Goal: Task Accomplishment & Management: Use online tool/utility

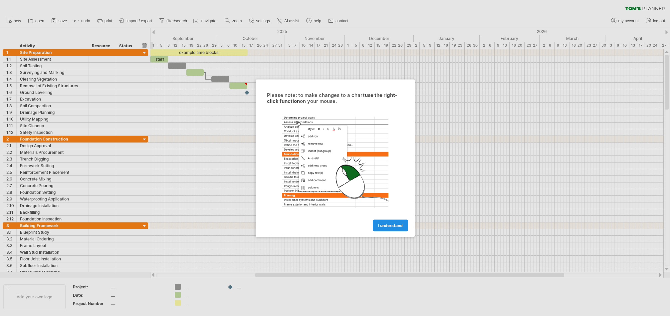
click at [385, 224] on span "I understand" at bounding box center [390, 225] width 25 height 5
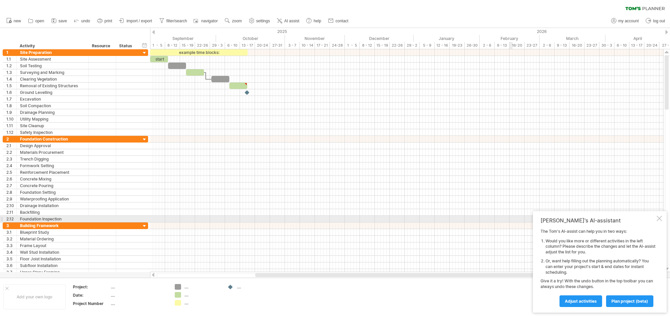
click at [660, 221] on div at bounding box center [658, 218] width 5 height 5
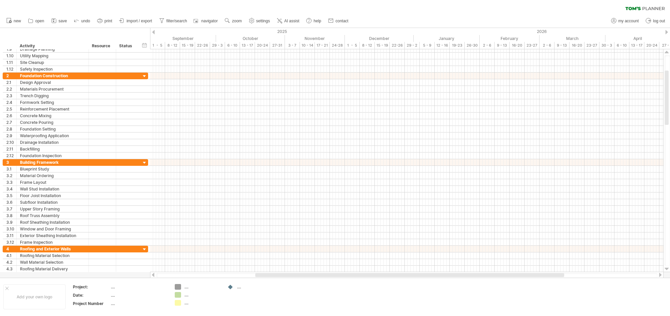
click at [154, 32] on div at bounding box center [153, 32] width 3 height 4
click at [295, 36] on div "September" at bounding box center [303, 38] width 66 height 7
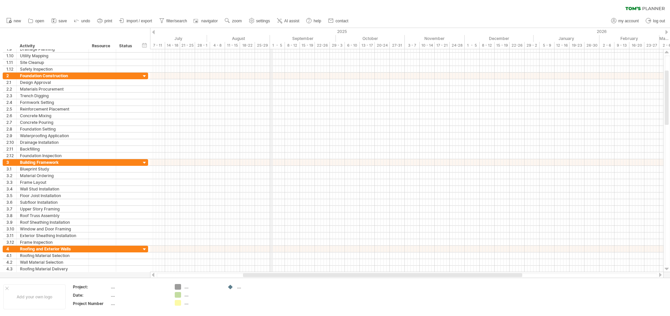
click at [270, 36] on div "September" at bounding box center [303, 38] width 66 height 7
click at [667, 33] on div at bounding box center [666, 32] width 3 height 4
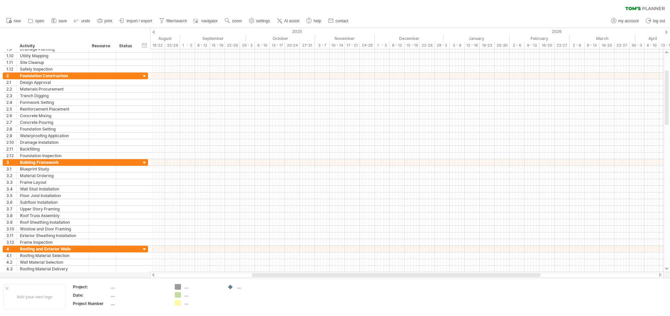
click at [667, 33] on div at bounding box center [666, 32] width 3 height 4
click at [175, 57] on div at bounding box center [406, 56] width 513 height 7
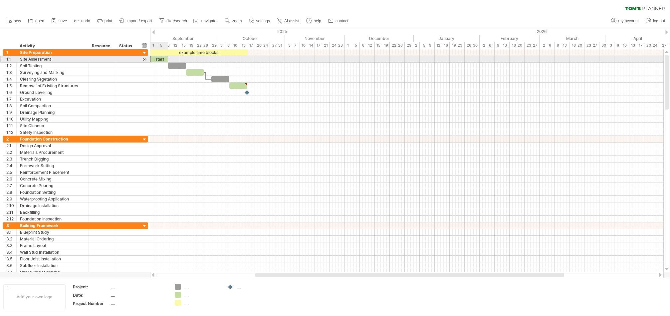
click at [158, 59] on div "start" at bounding box center [159, 59] width 18 height 6
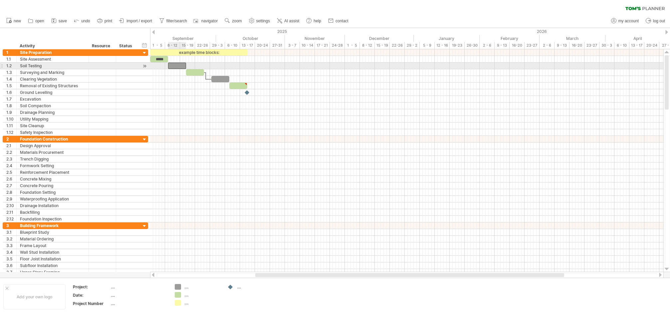
click at [175, 66] on div at bounding box center [177, 66] width 18 height 6
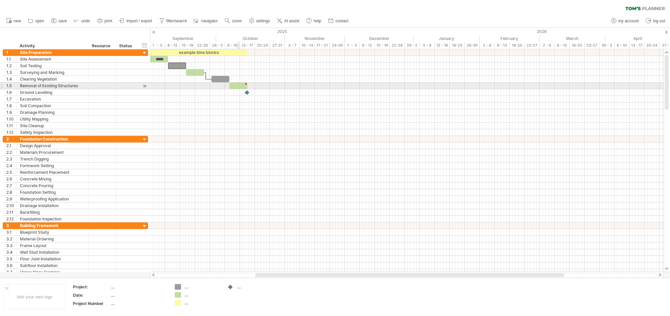
type textarea "**********"
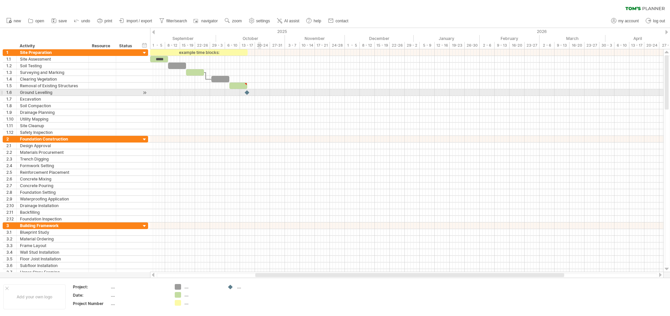
click at [259, 93] on div at bounding box center [406, 92] width 513 height 7
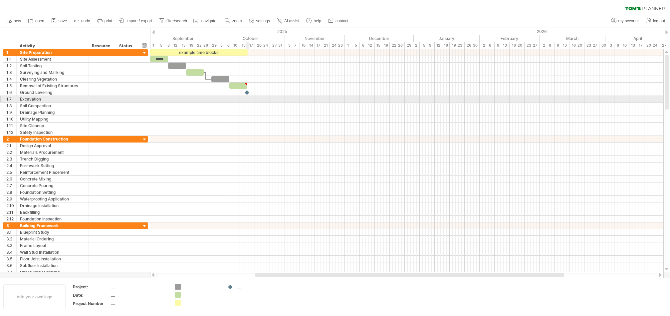
click at [248, 97] on div at bounding box center [406, 99] width 513 height 7
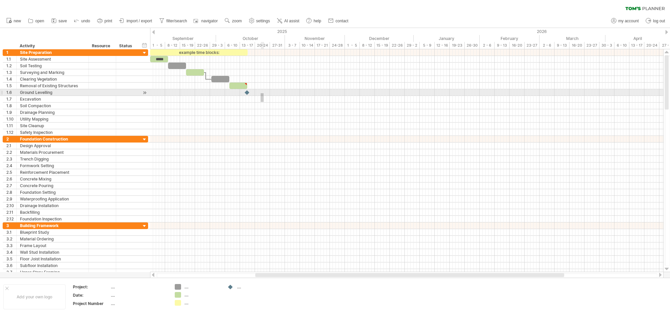
drag, startPoint x: 260, startPoint y: 102, endPoint x: 263, endPoint y: 93, distance: 9.2
click at [263, 93] on div at bounding box center [406, 92] width 513 height 86
click at [263, 93] on div at bounding box center [406, 92] width 513 height 7
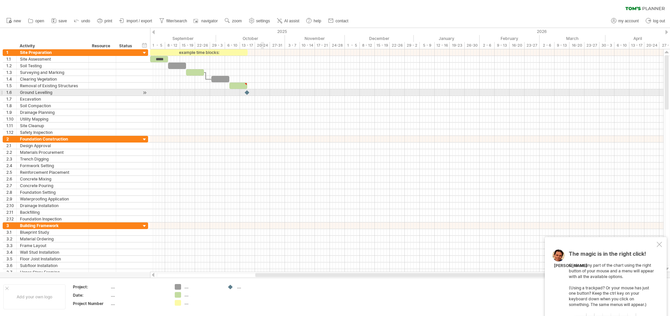
click at [263, 93] on div at bounding box center [406, 92] width 513 height 7
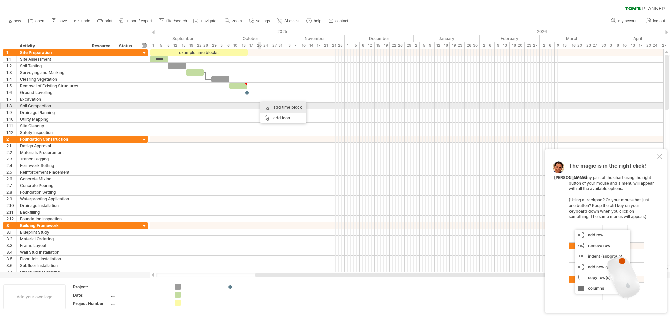
click at [265, 105] on div "add time block" at bounding box center [283, 107] width 46 height 11
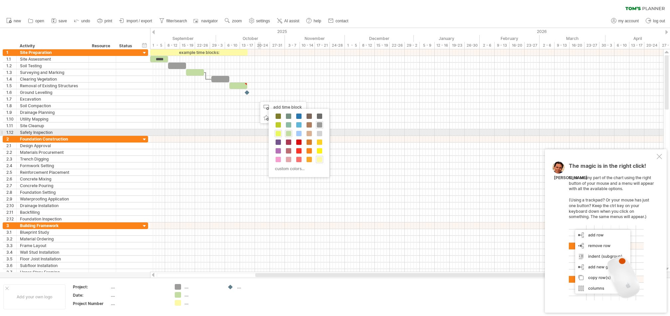
click at [278, 132] on span at bounding box center [277, 133] width 5 height 5
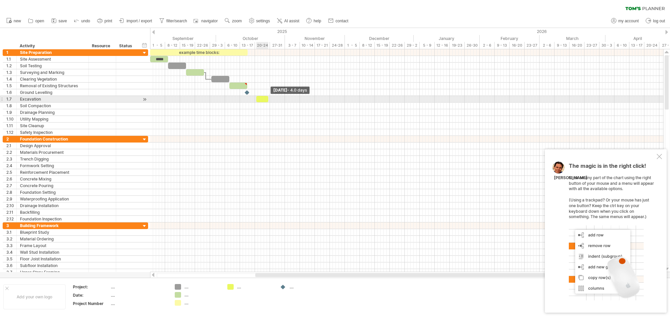
drag, startPoint x: 259, startPoint y: 97, endPoint x: 268, endPoint y: 99, distance: 9.1
click at [268, 99] on span at bounding box center [268, 99] width 3 height 6
click at [255, 99] on span at bounding box center [254, 99] width 3 height 6
click at [268, 98] on div at bounding box center [262, 99] width 15 height 6
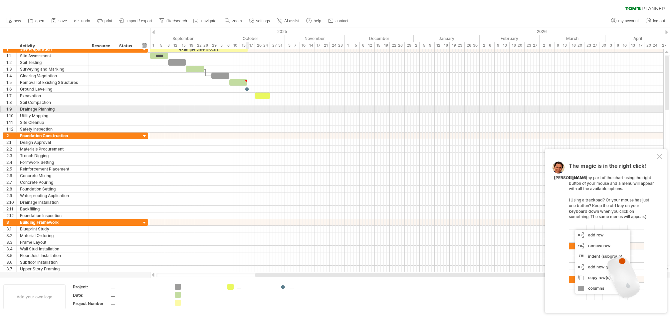
click at [248, 110] on div at bounding box center [406, 109] width 513 height 7
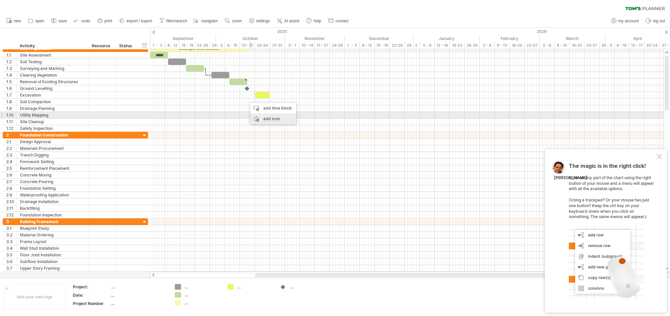
click at [264, 118] on div "add icon" at bounding box center [273, 118] width 46 height 11
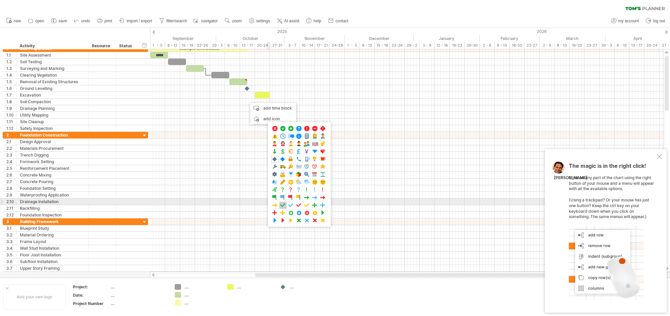
click at [284, 205] on span at bounding box center [282, 205] width 7 height 6
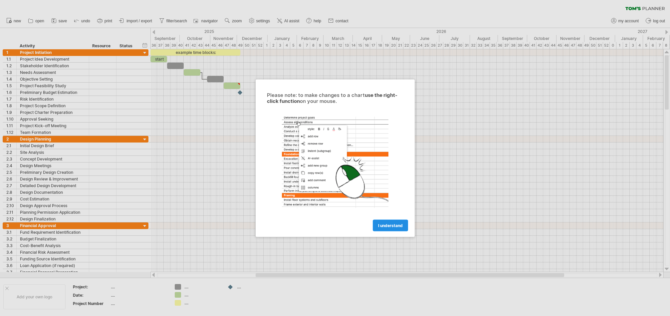
click at [382, 225] on span "I understand" at bounding box center [390, 225] width 25 height 5
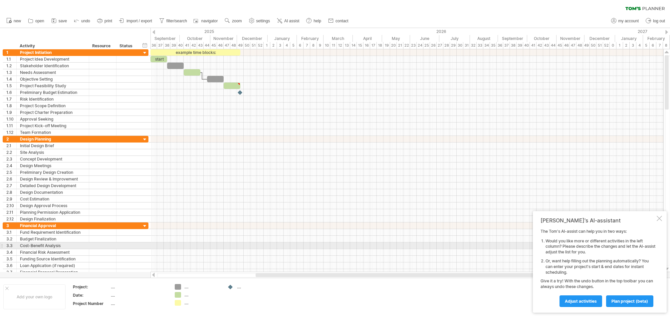
drag, startPoint x: 4, startPoint y: 42, endPoint x: 155, endPoint y: 243, distance: 251.8
click at [155, 243] on div "Trying to reach plan.tomsplanner.com Connected again... 0% clear filter new 1" at bounding box center [335, 158] width 670 height 316
click at [105, 21] on span "print" at bounding box center [108, 21] width 8 height 5
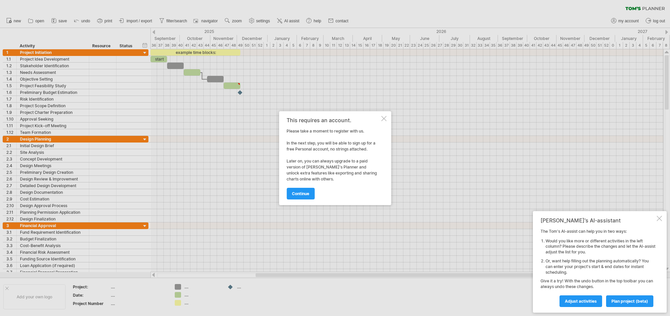
click at [385, 117] on div at bounding box center [383, 118] width 5 height 5
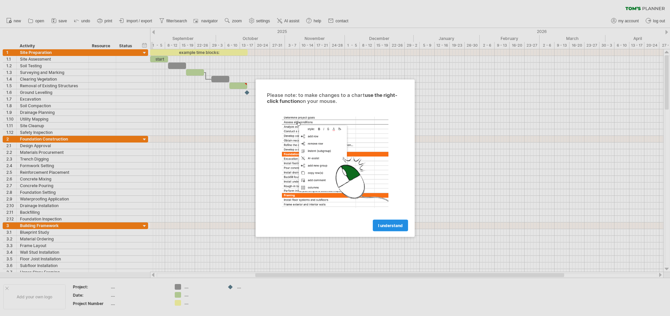
click at [382, 225] on span "I understand" at bounding box center [390, 225] width 25 height 5
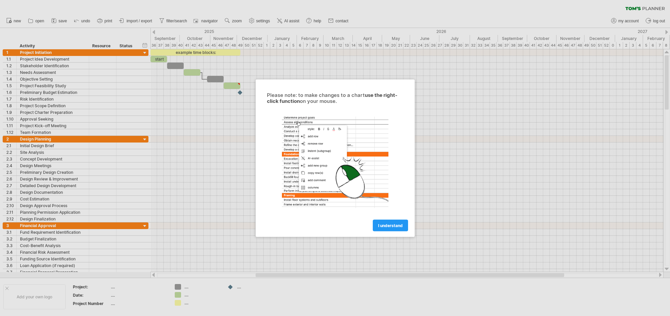
drag, startPoint x: 388, startPoint y: 224, endPoint x: 379, endPoint y: 222, distance: 8.9
click at [388, 224] on span "I understand" at bounding box center [390, 225] width 25 height 5
click at [393, 225] on span "I understand" at bounding box center [390, 225] width 25 height 5
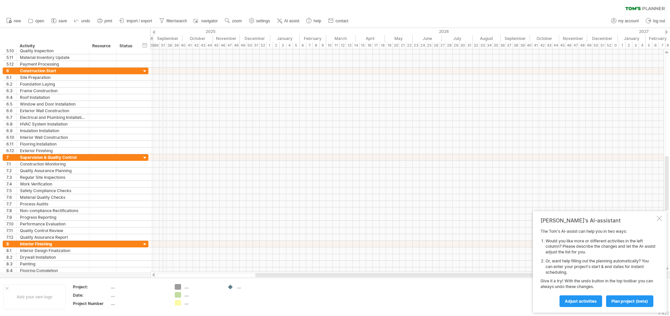
click at [163, 37] on div "September" at bounding box center [167, 38] width 29 height 7
